Goal: Information Seeking & Learning: Learn about a topic

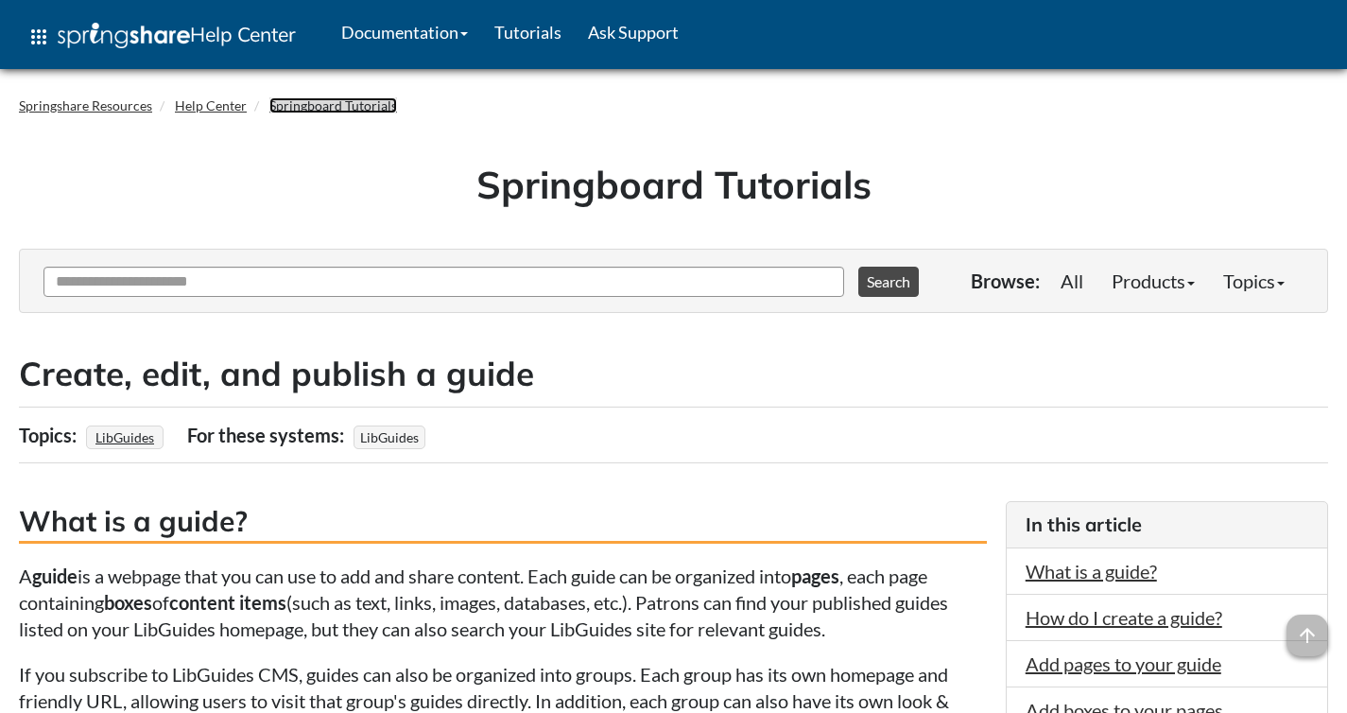
click at [330, 110] on link "Springboard Tutorials" at bounding box center [333, 105] width 128 height 16
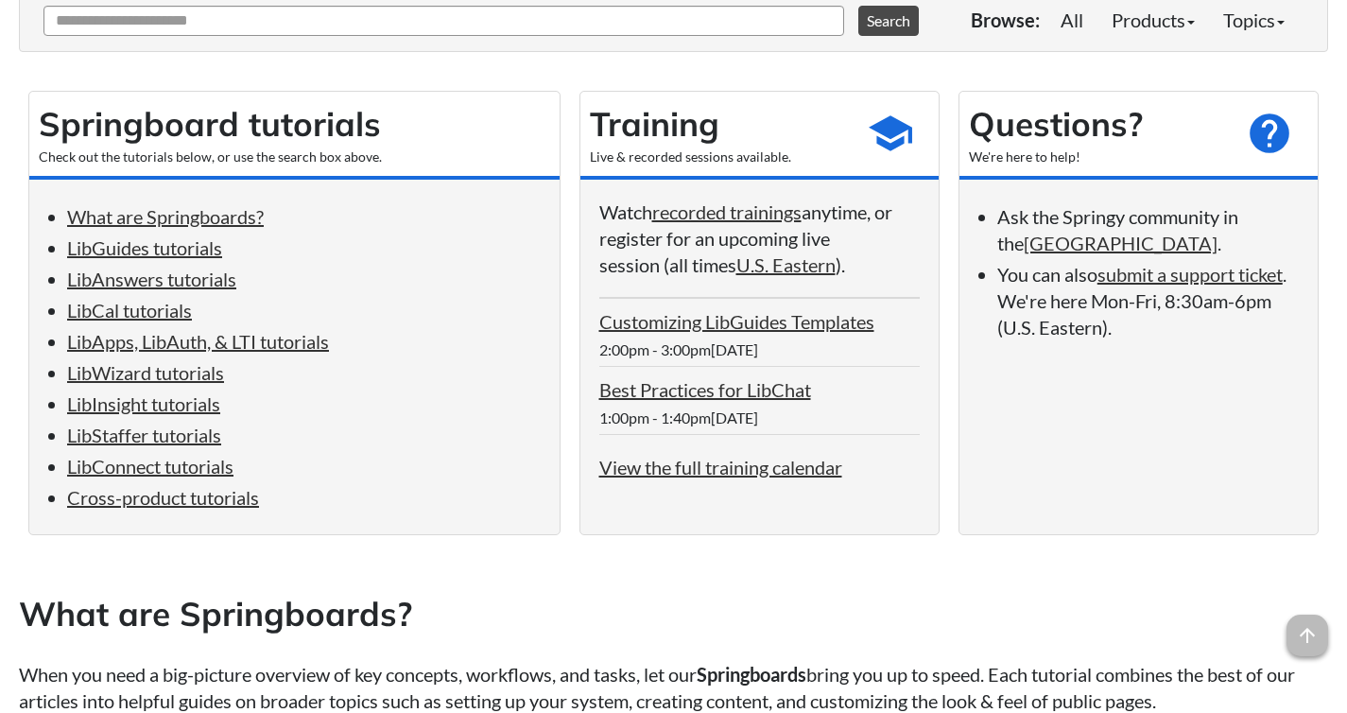
scroll to position [267, 0]
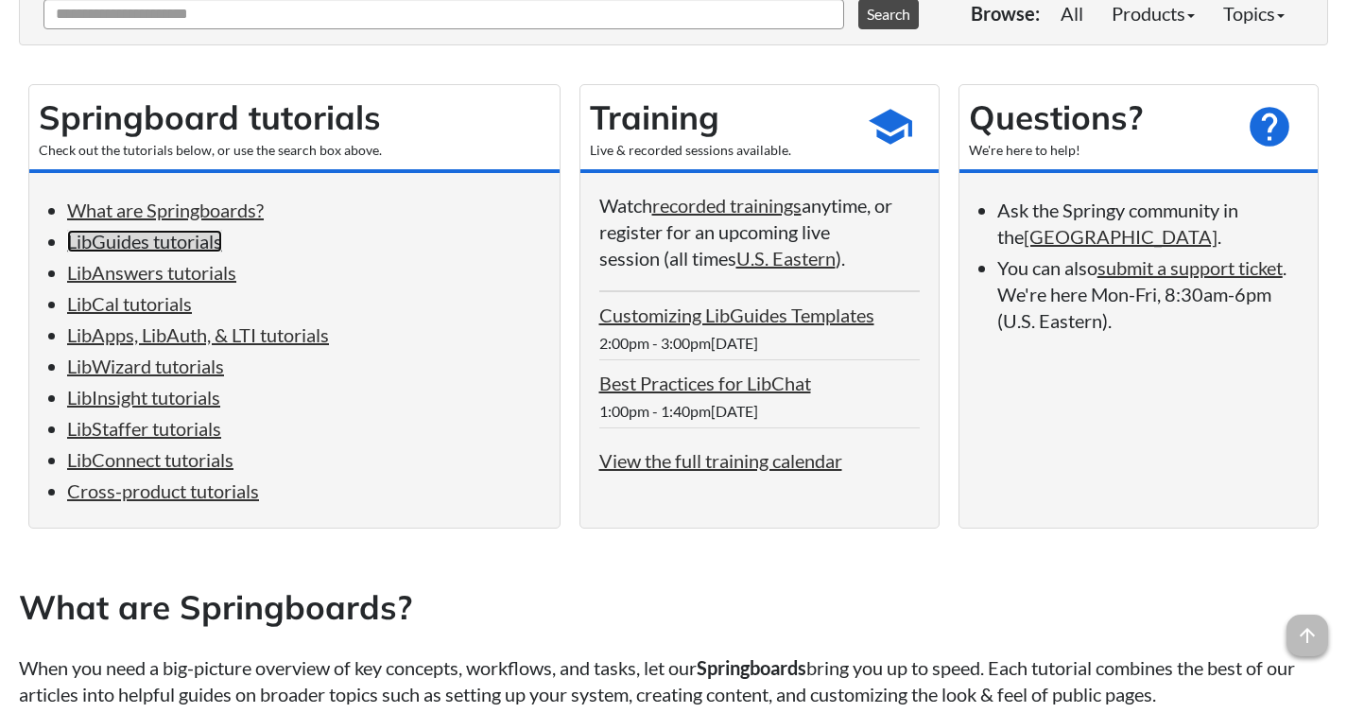
click at [177, 244] on link "LibGuides tutorials" at bounding box center [144, 241] width 155 height 23
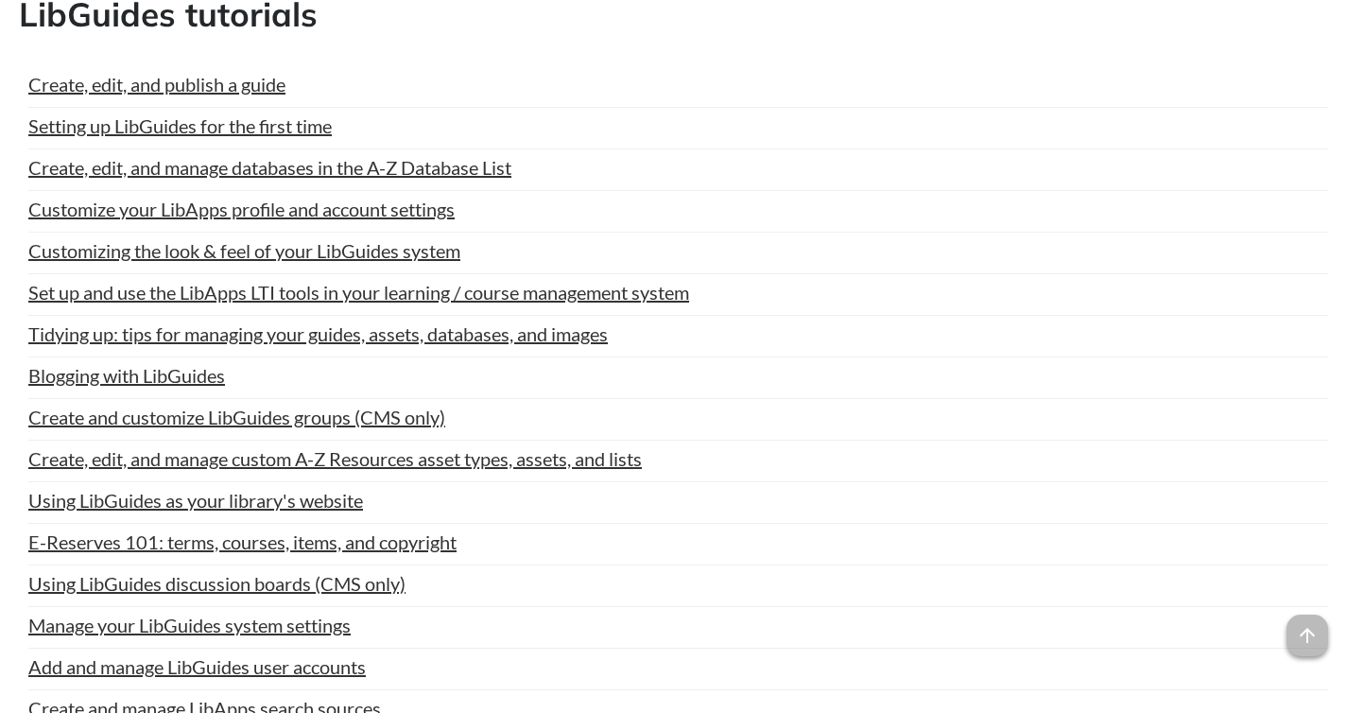
scroll to position [1126, 0]
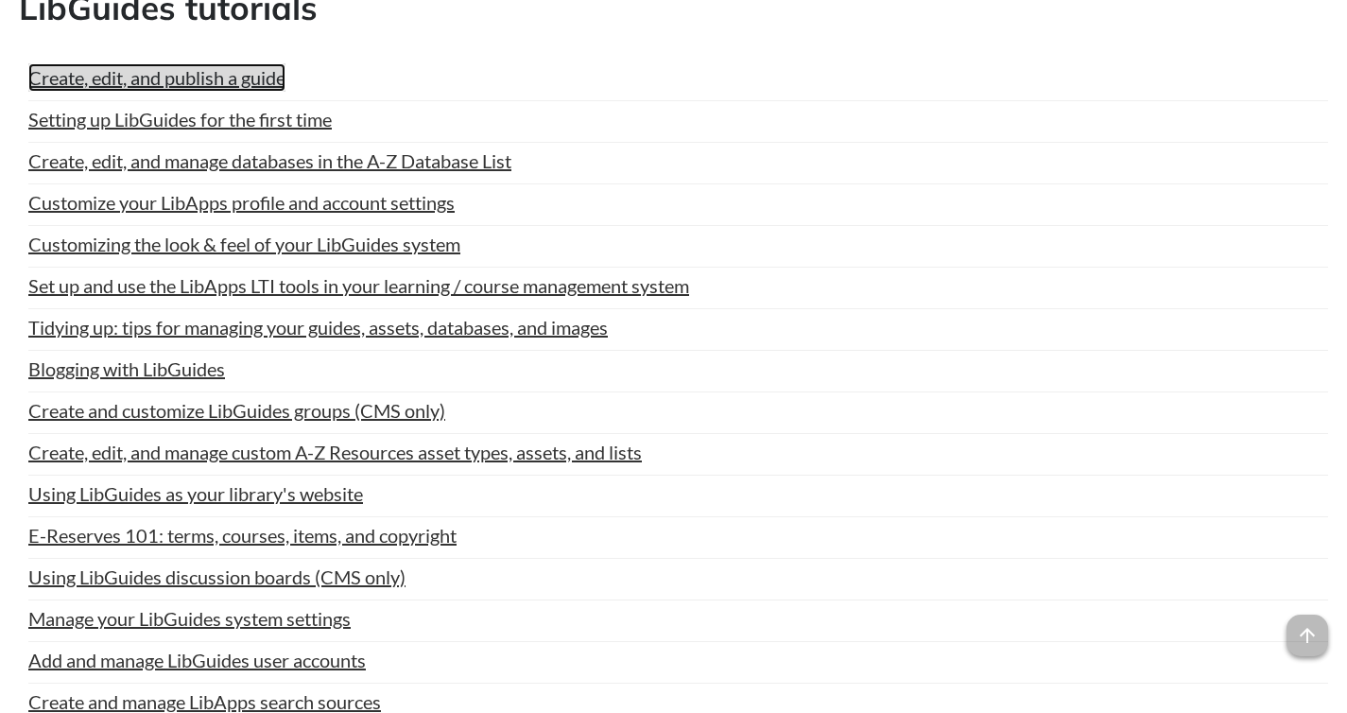
click at [150, 86] on link "Create, edit, and publish a guide" at bounding box center [156, 77] width 257 height 28
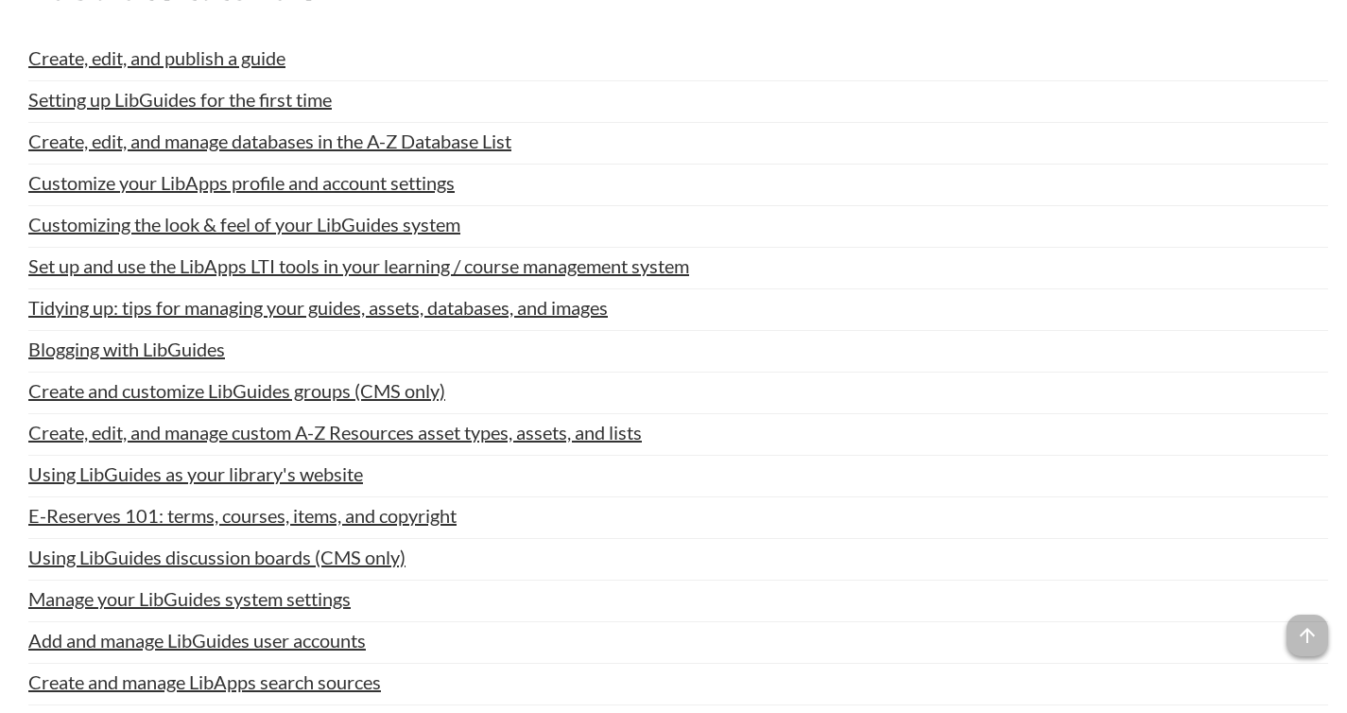
scroll to position [1157, 0]
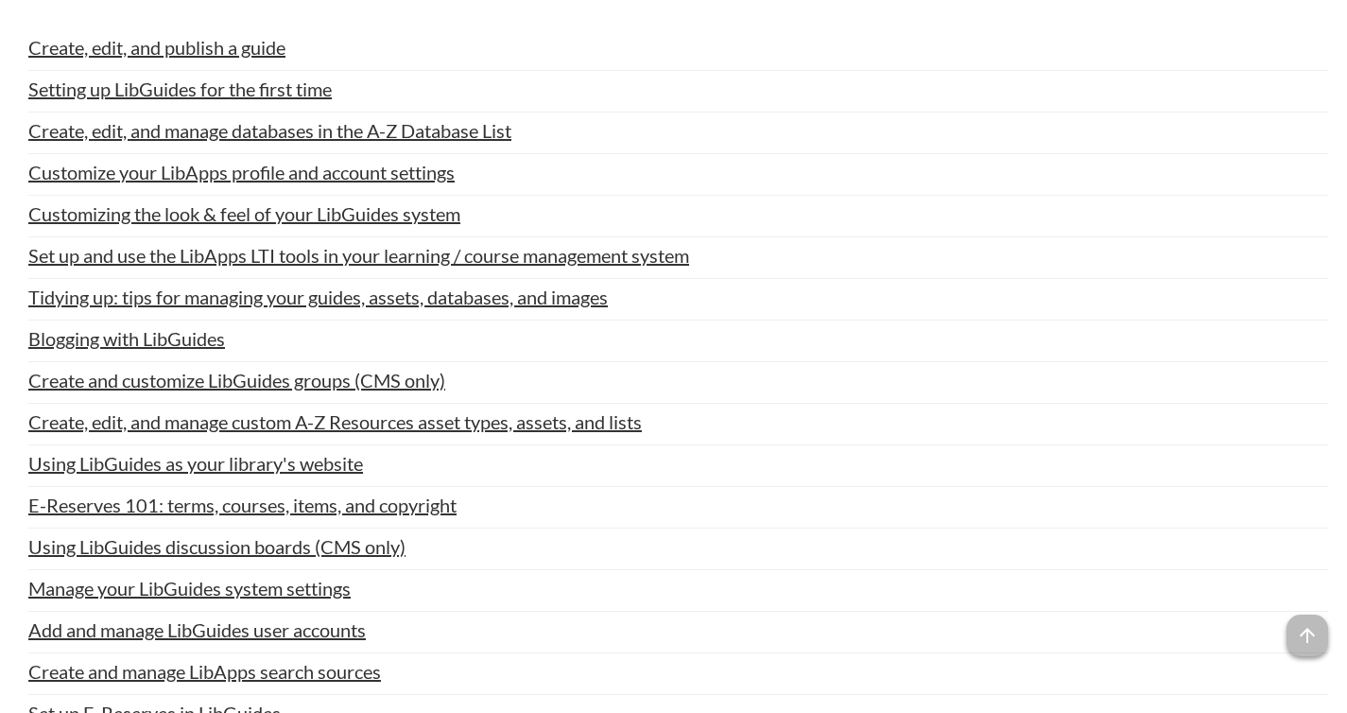
click at [936, 154] on li "Create, edit, and manage databases in the A-Z Database List Last Updated: Jul 2…" at bounding box center [677, 135] width 1299 height 37
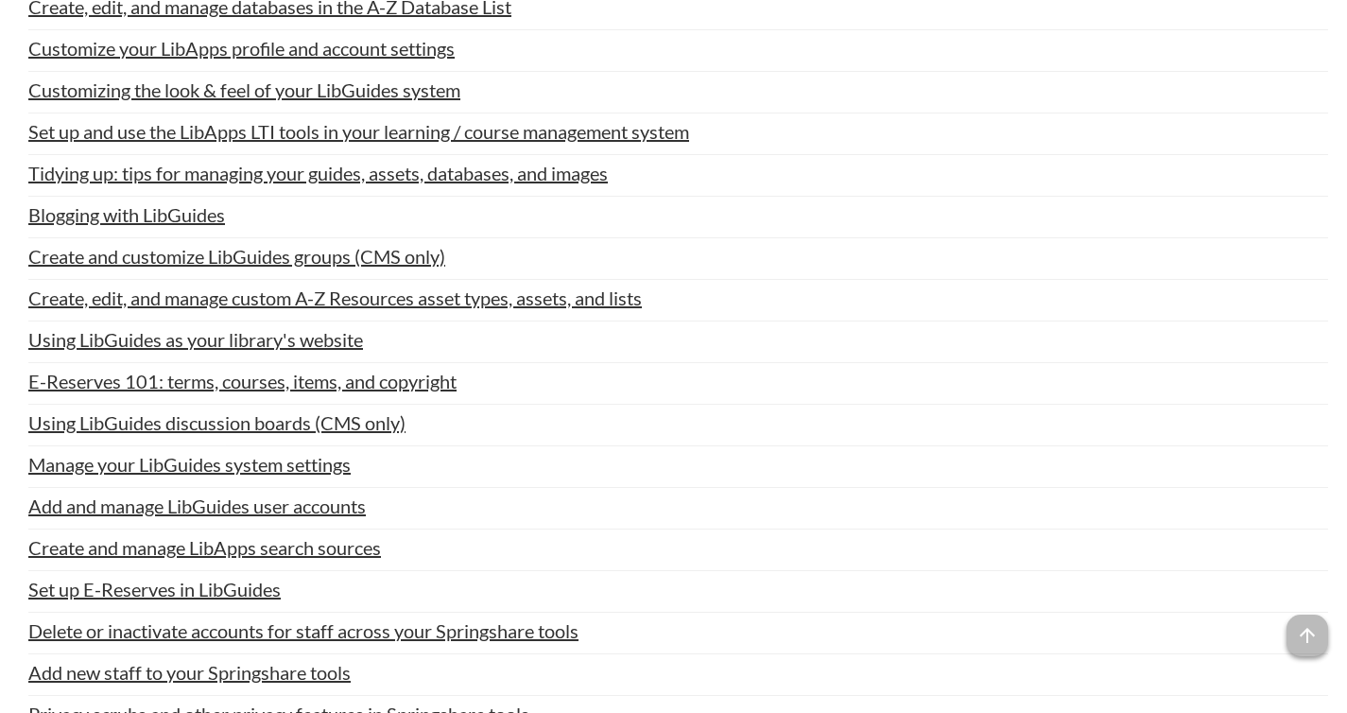
scroll to position [1281, 0]
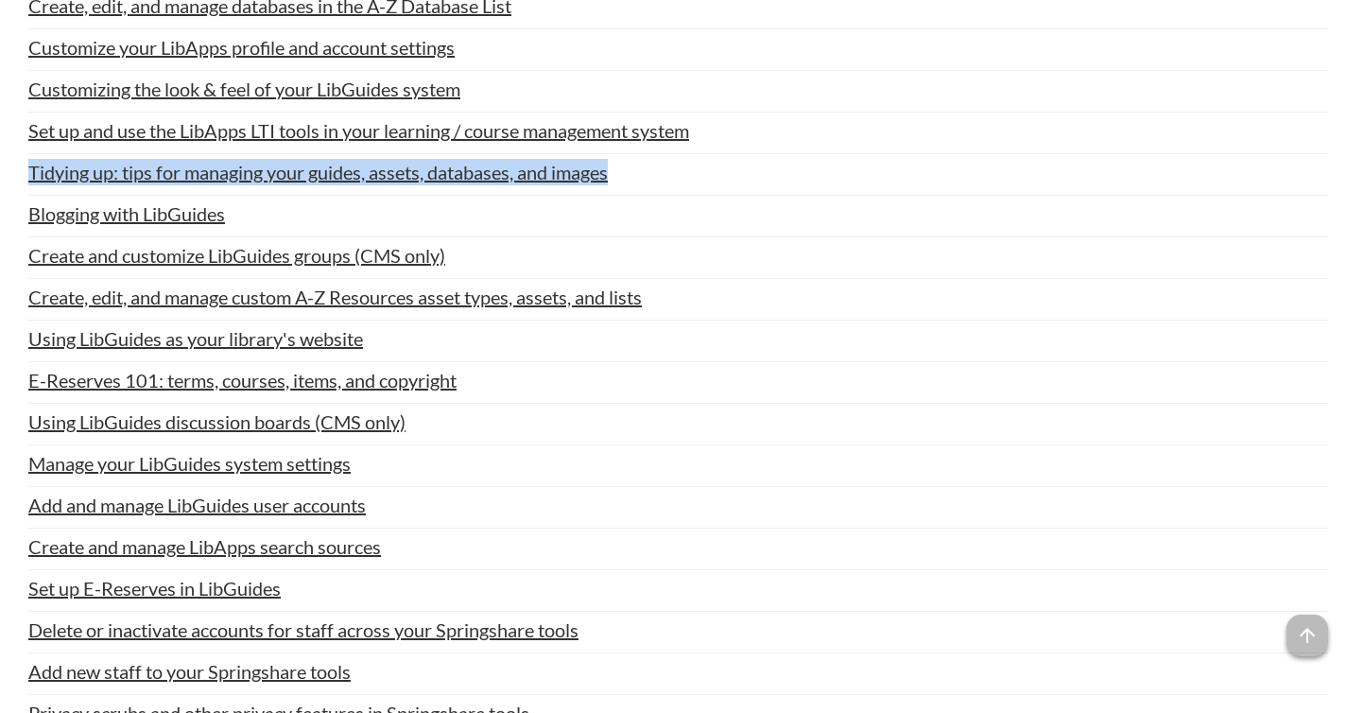
click at [837, 184] on div "Tidying up: tips for managing your guides, assets, databases, and images" at bounding box center [677, 172] width 1299 height 26
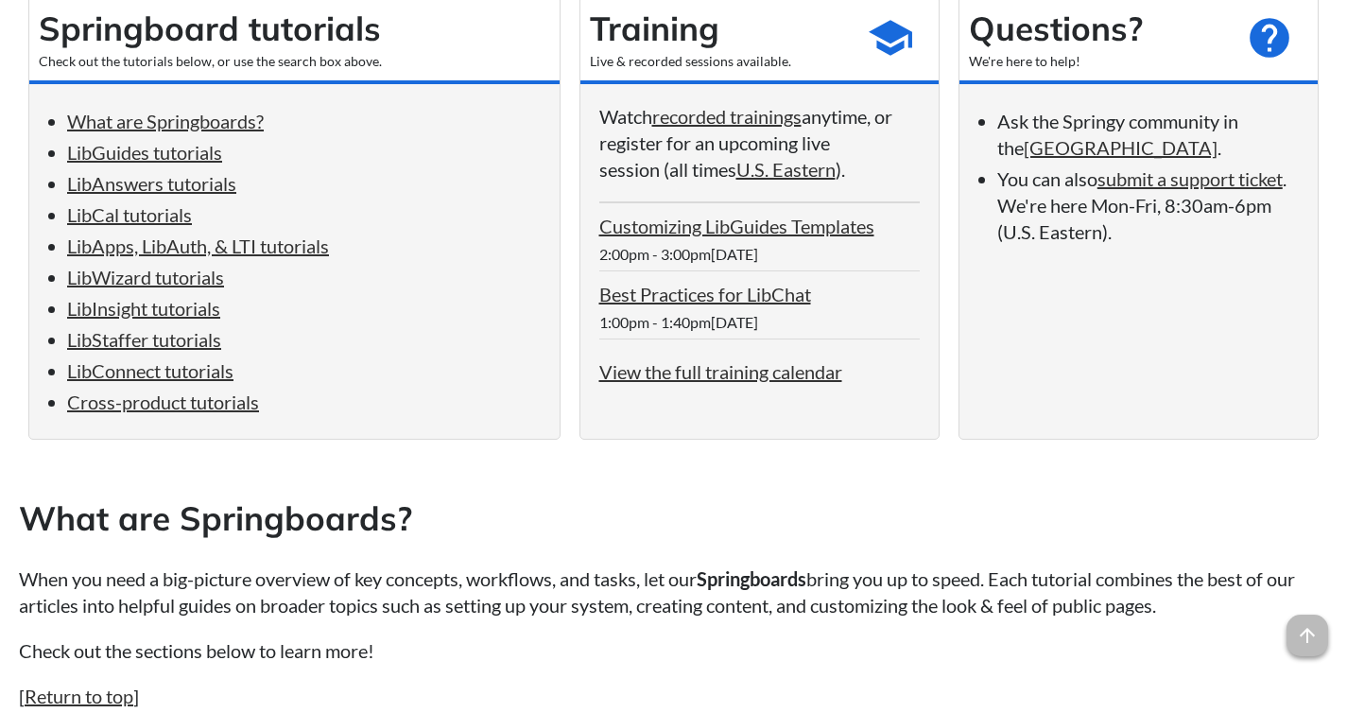
scroll to position [0, 0]
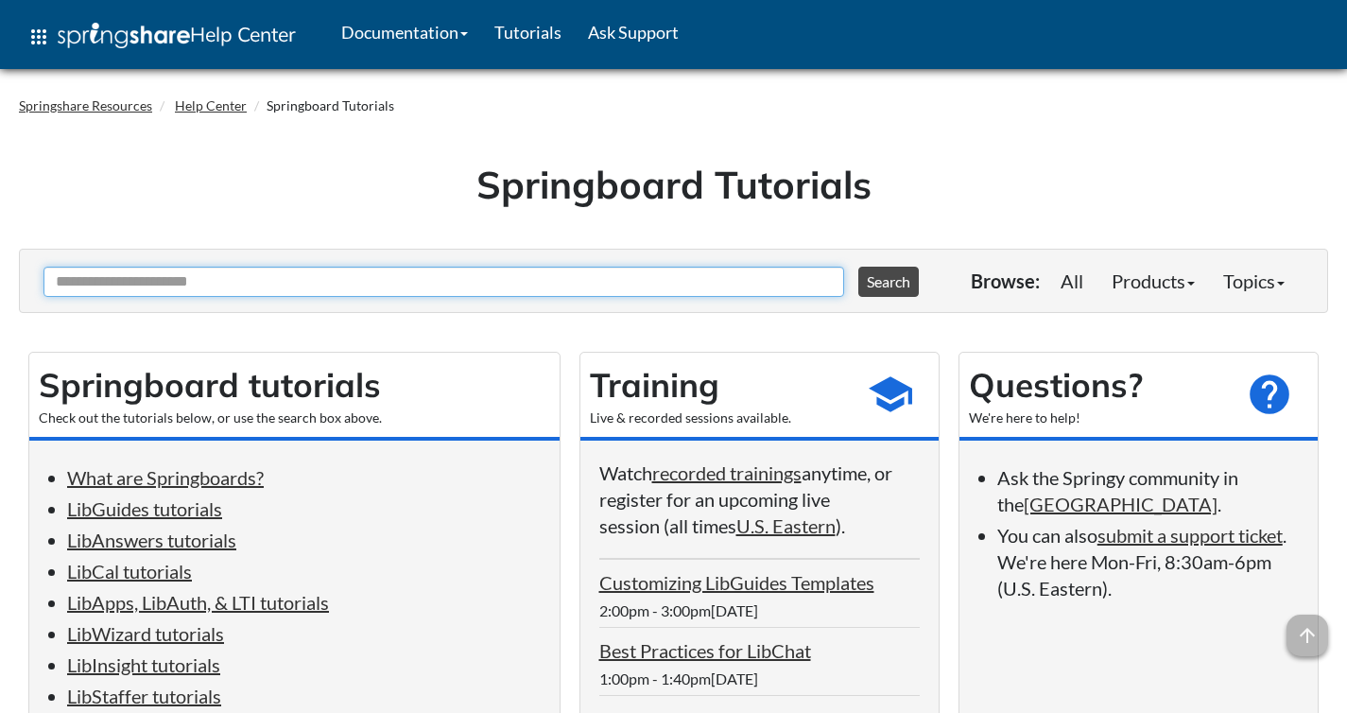
click at [456, 286] on input "Ask Another Question" at bounding box center [443, 281] width 800 height 30
type input "**********"
click at [858, 266] on button "Search" at bounding box center [888, 281] width 60 height 30
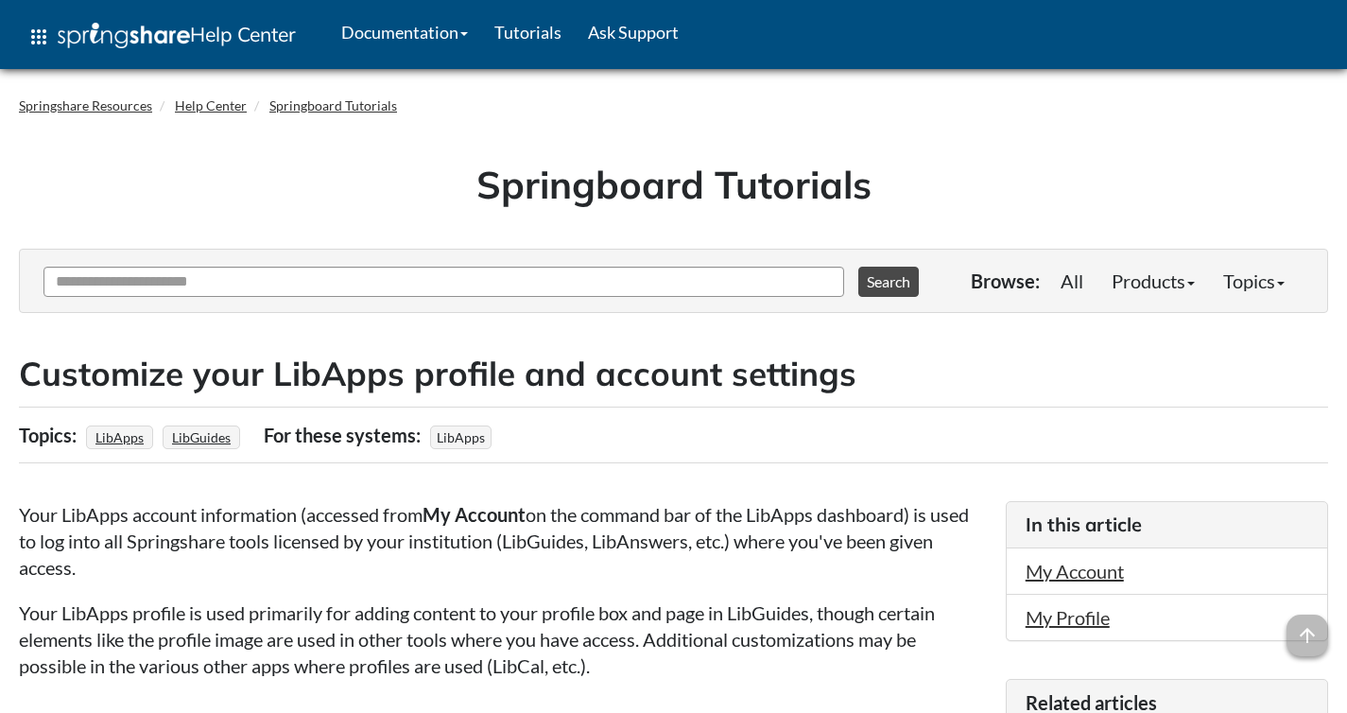
click at [353, 371] on h2 "Customize your LibApps profile and account settings" at bounding box center [673, 374] width 1309 height 46
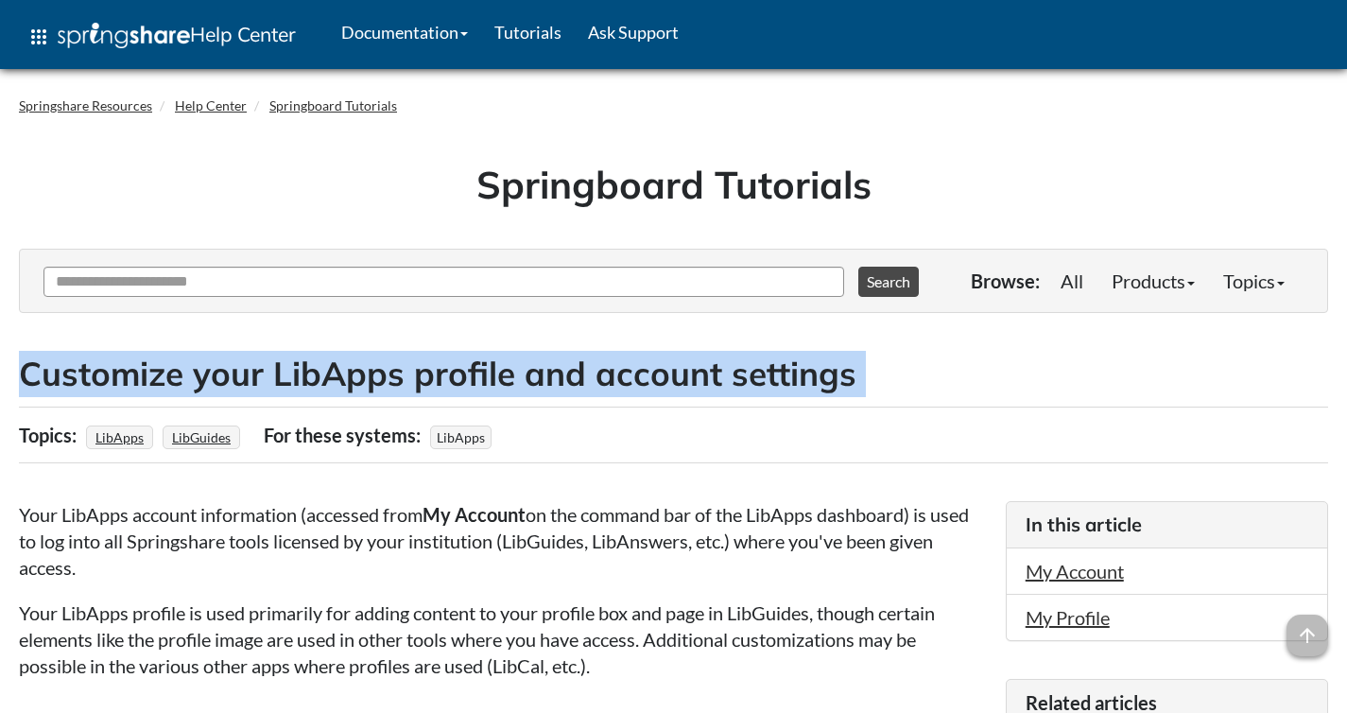
click at [353, 371] on h2 "Customize your LibApps profile and account settings" at bounding box center [673, 374] width 1309 height 46
copy div "Customize your LibApps profile and account settings"
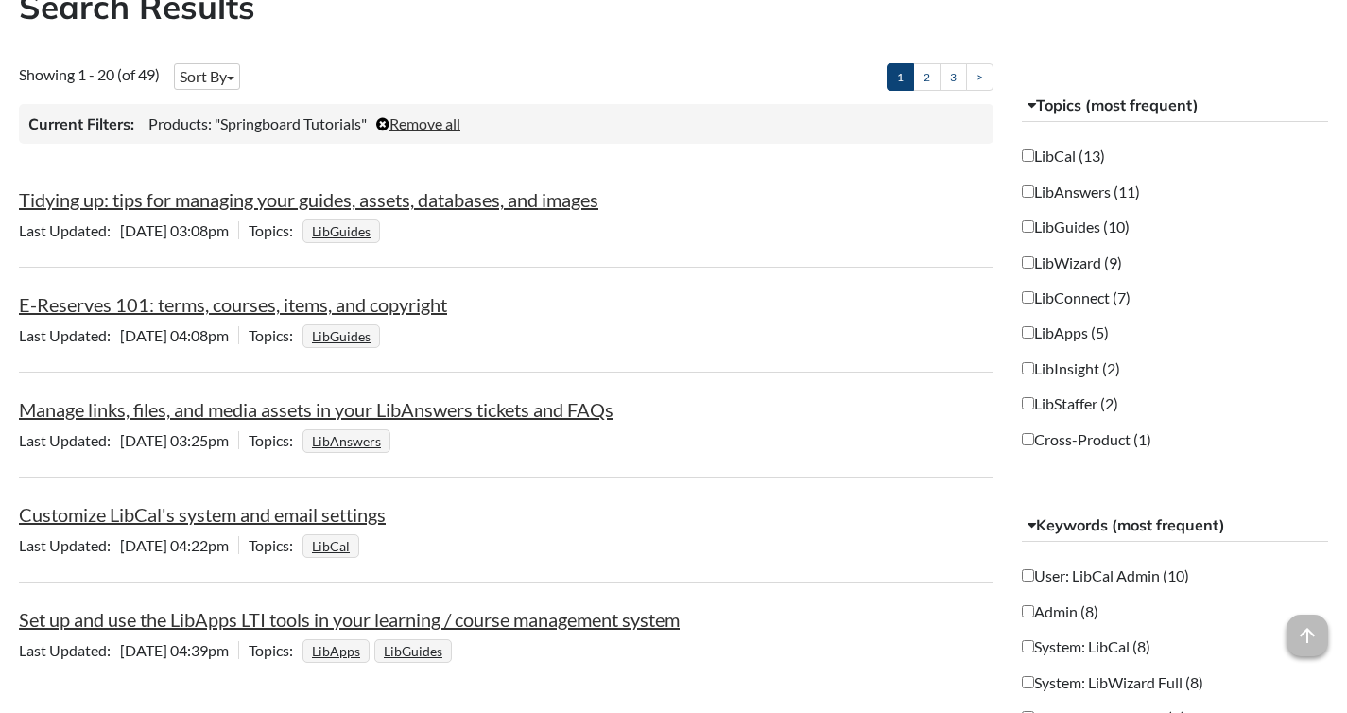
scroll to position [351, 0]
